Goal: Book appointment/travel/reservation

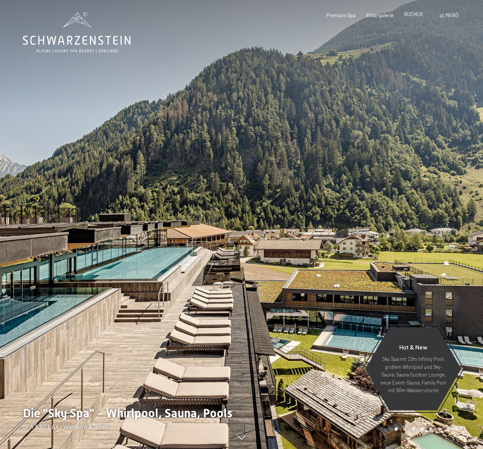
click at [414, 14] on span "BUCHEN" at bounding box center [413, 14] width 19 height 6
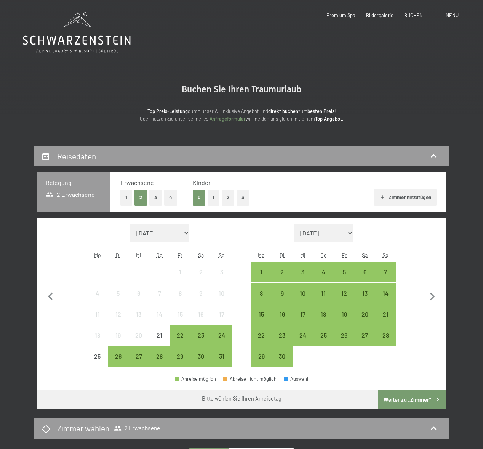
click at [227, 200] on button "2" at bounding box center [228, 197] width 13 height 16
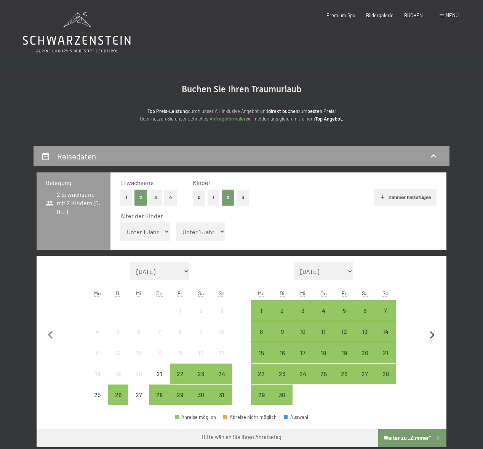
click at [432, 335] on icon "button" at bounding box center [433, 335] width 16 height 16
select select "2025-09-01"
select select "2025-10-01"
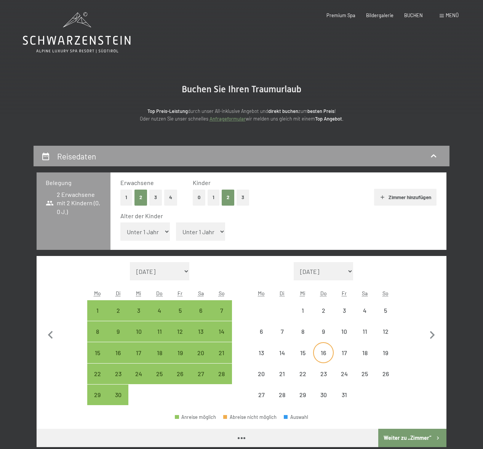
select select "2025-09-01"
select select "2025-10-01"
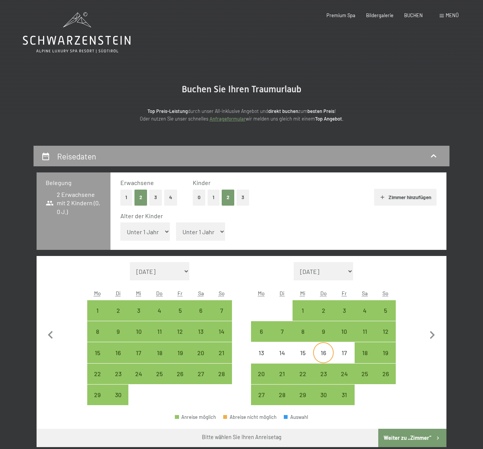
click at [325, 350] on div "16" at bounding box center [323, 359] width 19 height 19
select select "2025-09-01"
select select "2025-10-01"
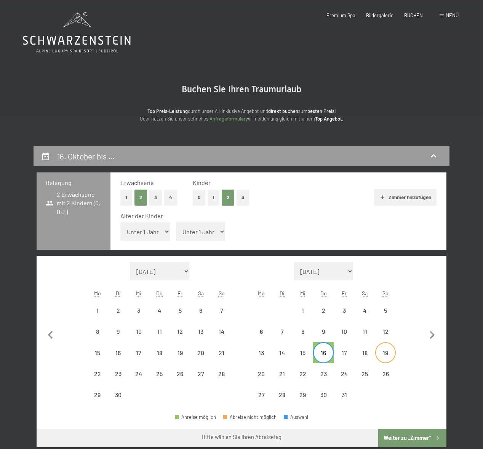
click at [388, 351] on div "19" at bounding box center [385, 359] width 19 height 19
select select "2025-09-01"
select select "2025-10-01"
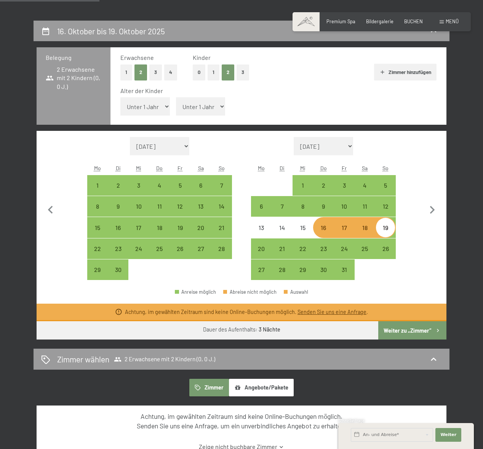
scroll to position [145, 0]
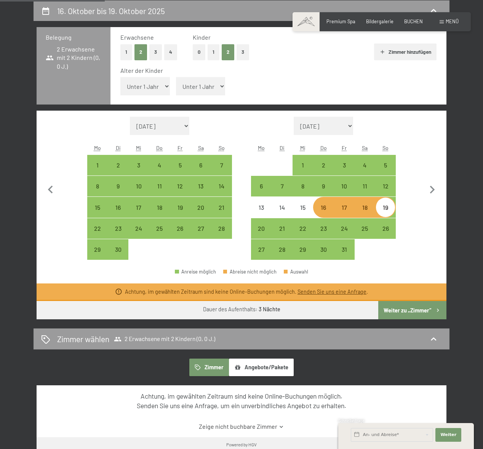
click at [148, 80] on select "Unter 1 Jahr 1 Jahr 2 Jahre 3 Jahre 4 Jahre 5 Jahre 6 Jahre 7 Jahre 8 Jahre 9 J…" at bounding box center [145, 86] width 50 height 18
select select "6"
click at [120, 77] on select "Unter 1 Jahr 1 Jahr 2 Jahre 3 Jahre 4 Jahre 5 Jahre 6 Jahre 7 Jahre 8 Jahre 9 J…" at bounding box center [145, 86] width 50 height 18
select select "2025-09-01"
select select "2025-10-01"
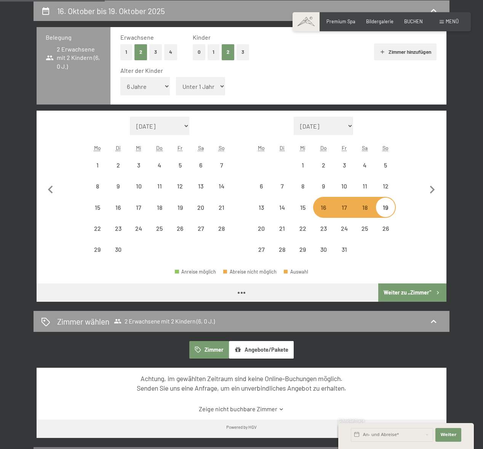
click at [208, 84] on select "Unter 1 Jahr 1 Jahr 2 Jahre 3 Jahre 4 Jahre 5 Jahre 6 Jahre 7 Jahre 8 Jahre 9 J…" at bounding box center [201, 86] width 50 height 18
select select "2025-09-01"
select select "2025-10-01"
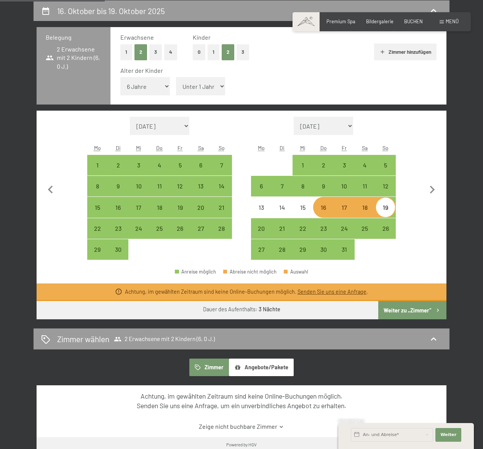
select select "9"
click at [176, 77] on select "Unter 1 Jahr 1 Jahr 2 Jahre 3 Jahre 4 Jahre 5 Jahre 6 Jahre 7 Jahre 8 Jahre 9 J…" at bounding box center [201, 86] width 50 height 18
select select "2025-09-01"
select select "2025-10-01"
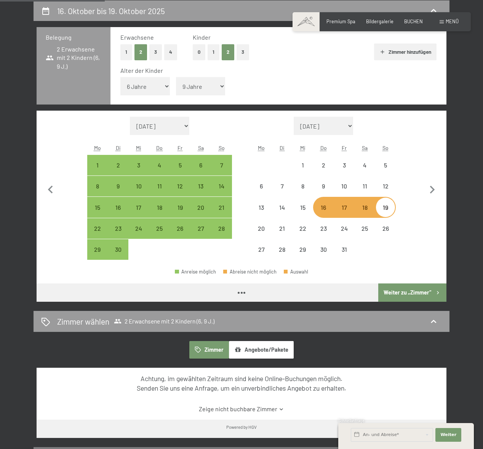
select select "2025-09-01"
select select "2025-10-01"
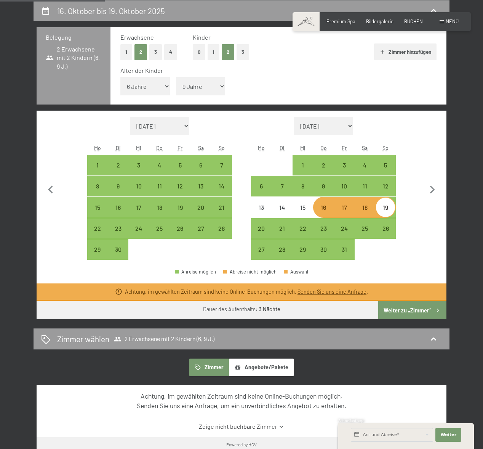
click at [411, 290] on div "Achtung, im gewählten Zeitraum sind keine Online-Buchungen möglich. Senden Sie …" at bounding box center [242, 292] width 410 height 18
click at [257, 201] on div "13" at bounding box center [261, 206] width 19 height 19
select select "2025-09-01"
select select "2025-10-01"
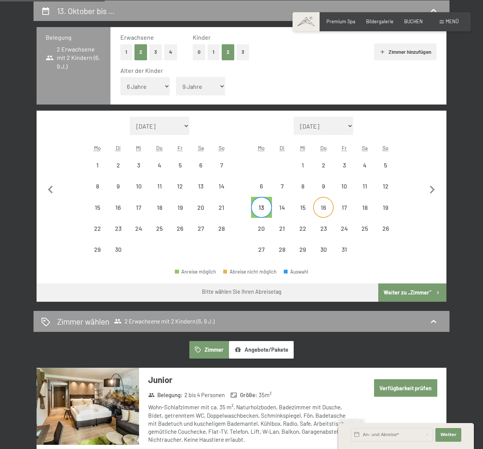
click at [329, 204] on div "16" at bounding box center [323, 213] width 19 height 19
select select "2025-09-01"
select select "2025-10-01"
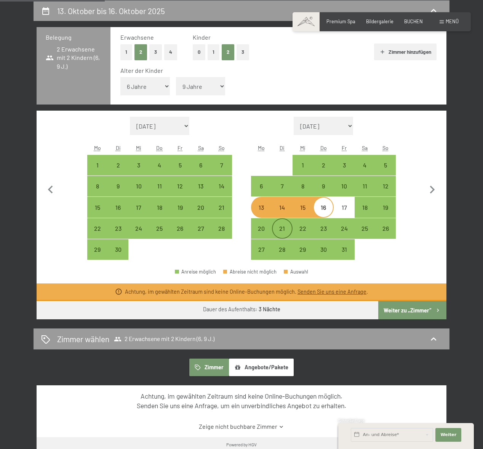
click at [283, 229] on div "21" at bounding box center [282, 234] width 19 height 19
select select "2025-09-01"
select select "2025-10-01"
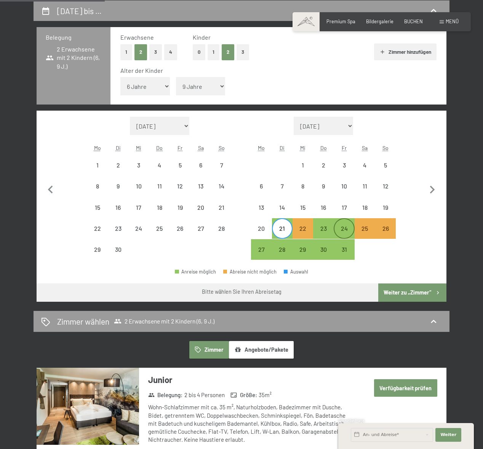
click at [347, 226] on div "24" at bounding box center [344, 234] width 19 height 19
select select "2025-09-01"
select select "2025-10-01"
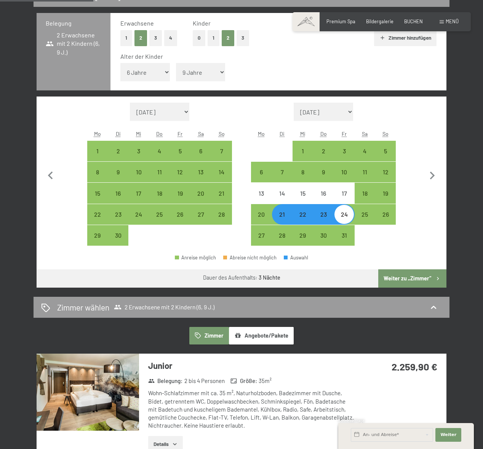
scroll to position [162, 0]
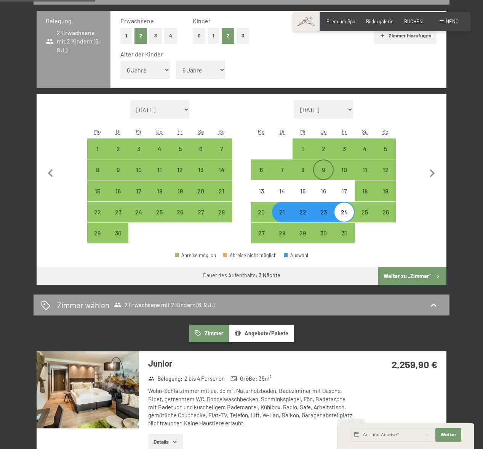
click at [318, 174] on div "9" at bounding box center [323, 176] width 19 height 19
select select "2025-09-01"
select select "2025-10-01"
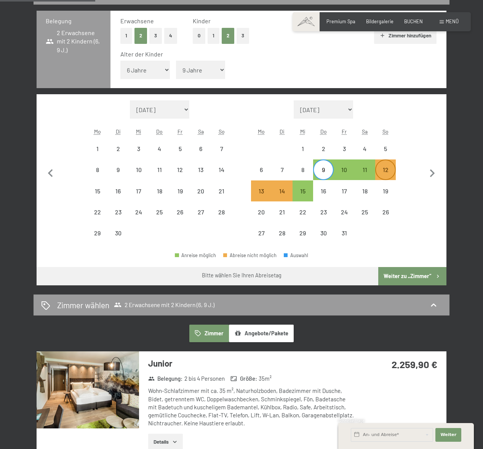
click at [378, 173] on div "12" at bounding box center [385, 176] width 19 height 19
select select "2025-09-01"
select select "2025-10-01"
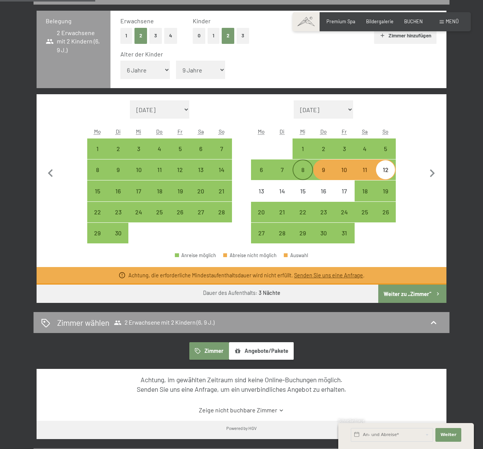
click at [309, 172] on div "8" at bounding box center [302, 176] width 19 height 19
select select "2025-09-01"
select select "2025-10-01"
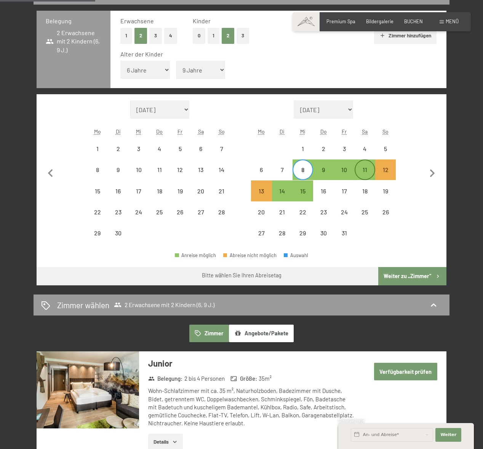
click at [367, 173] on div "11" at bounding box center [365, 176] width 19 height 19
select select "2025-09-01"
select select "2025-10-01"
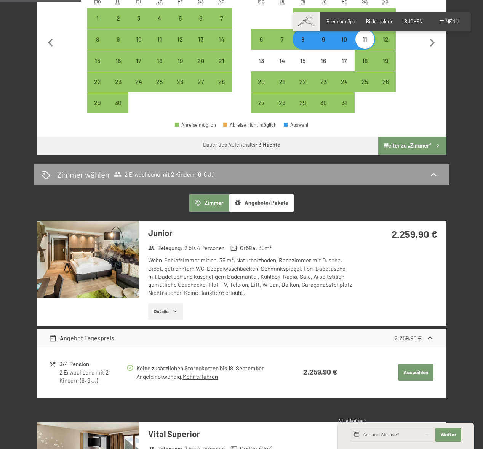
scroll to position [292, 0]
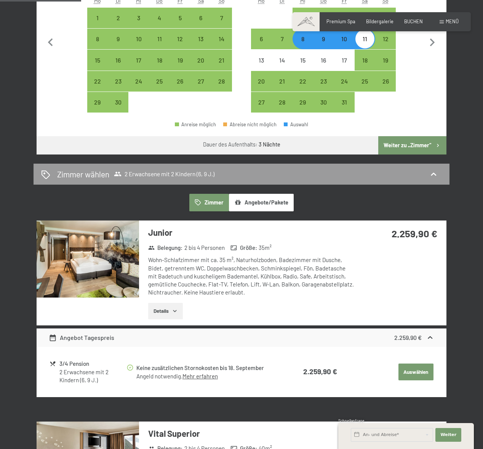
click at [179, 307] on button "Details" at bounding box center [165, 311] width 35 height 17
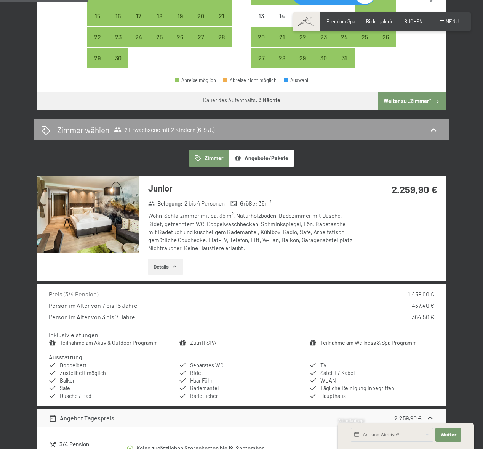
scroll to position [337, 0]
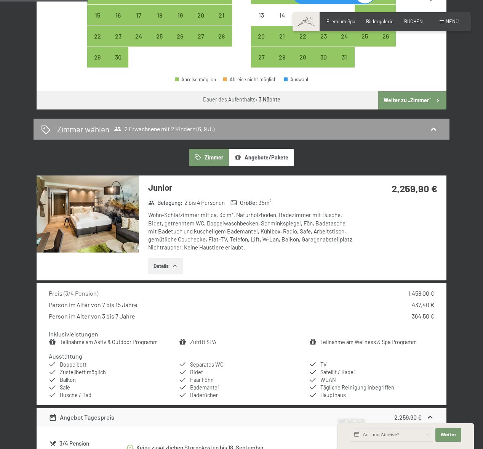
click at [171, 269] on button "Details" at bounding box center [165, 266] width 35 height 17
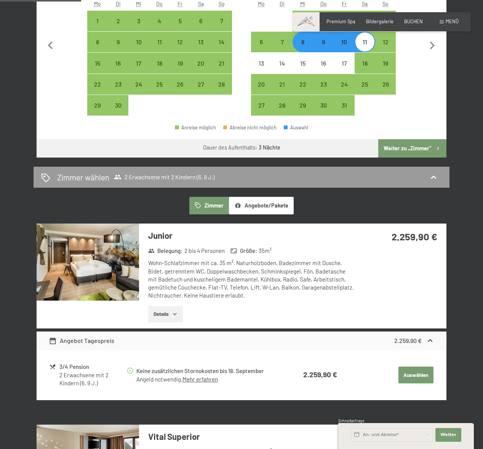
scroll to position [285, 0]
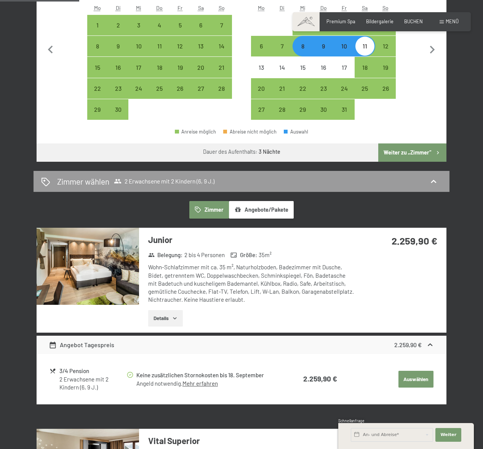
click at [70, 266] on img at bounding box center [88, 266] width 103 height 77
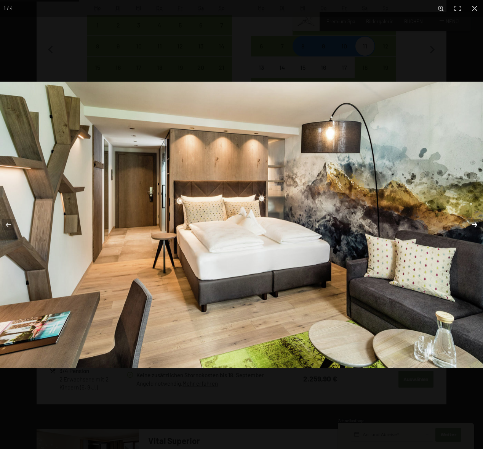
click at [473, 221] on button "button" at bounding box center [470, 224] width 27 height 38
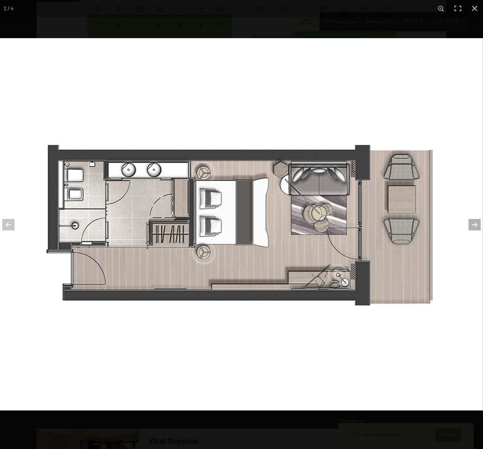
click at [473, 221] on button "button" at bounding box center [470, 224] width 27 height 38
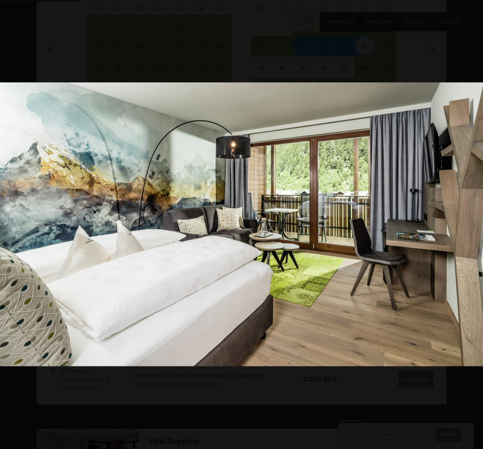
click at [473, 221] on button "button" at bounding box center [470, 224] width 27 height 38
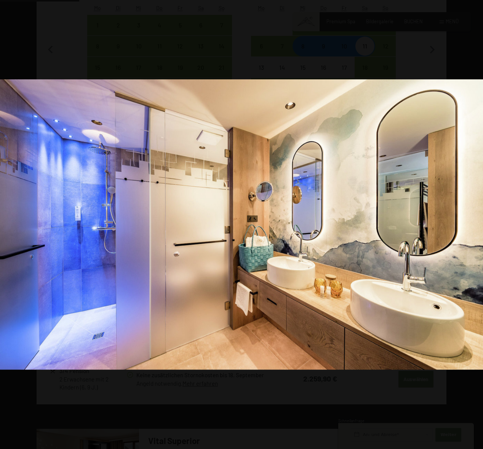
click at [473, 221] on button "button" at bounding box center [470, 224] width 27 height 38
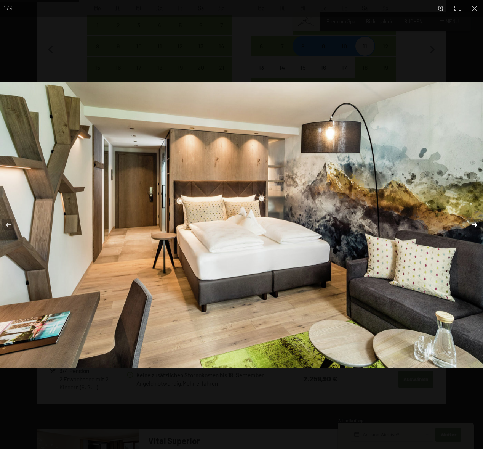
click at [473, 222] on button "button" at bounding box center [470, 224] width 27 height 38
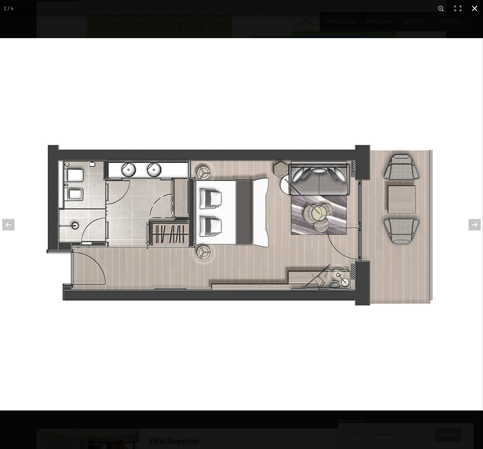
click at [472, 8] on button "button" at bounding box center [475, 8] width 17 height 17
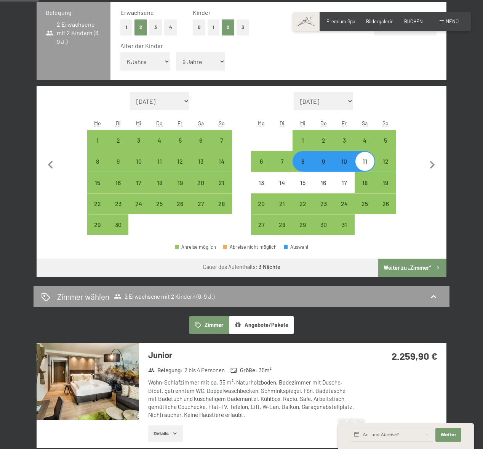
scroll to position [0, 0]
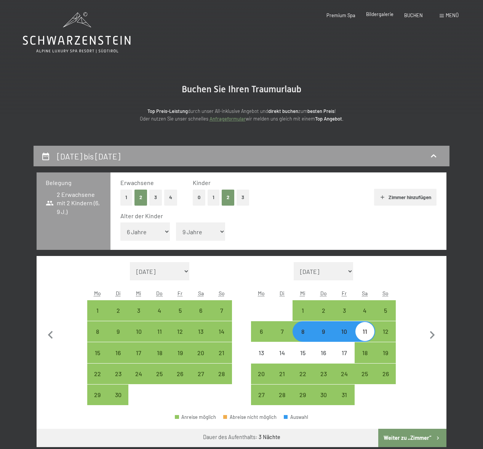
click at [372, 15] on span "Bildergalerie" at bounding box center [379, 14] width 27 height 6
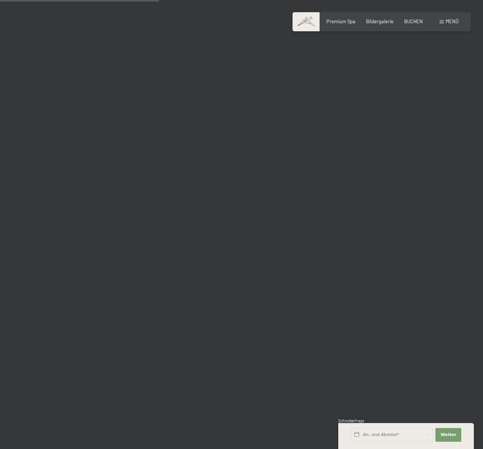
scroll to position [2196, 0]
